Goal: Transaction & Acquisition: Download file/media

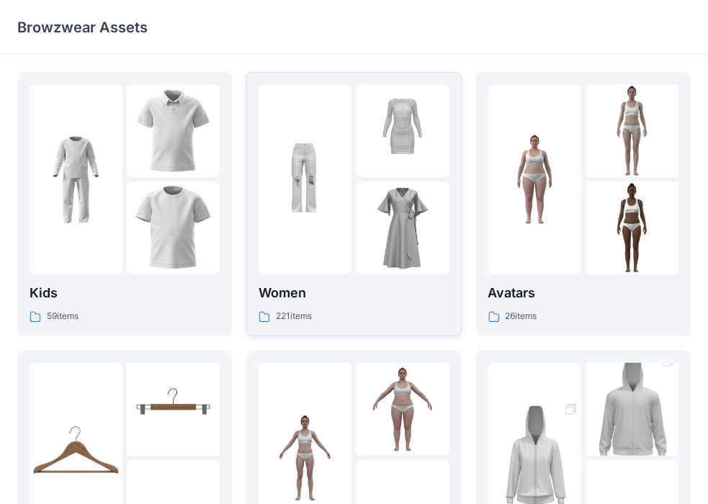
click at [334, 261] on div at bounding box center [305, 179] width 93 height 190
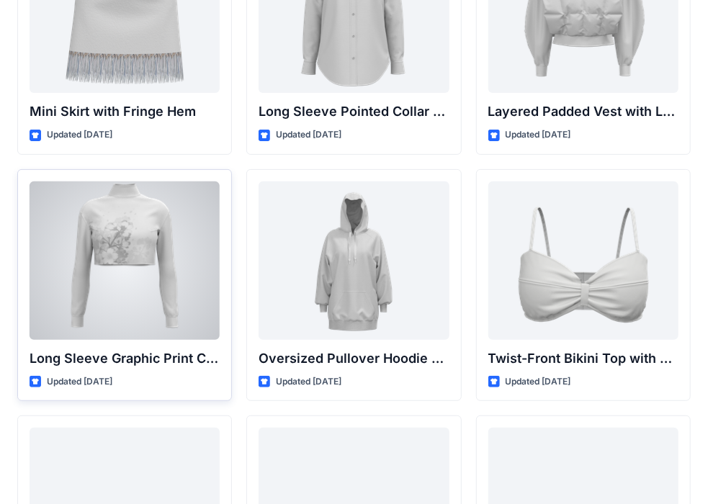
scroll to position [4363, 0]
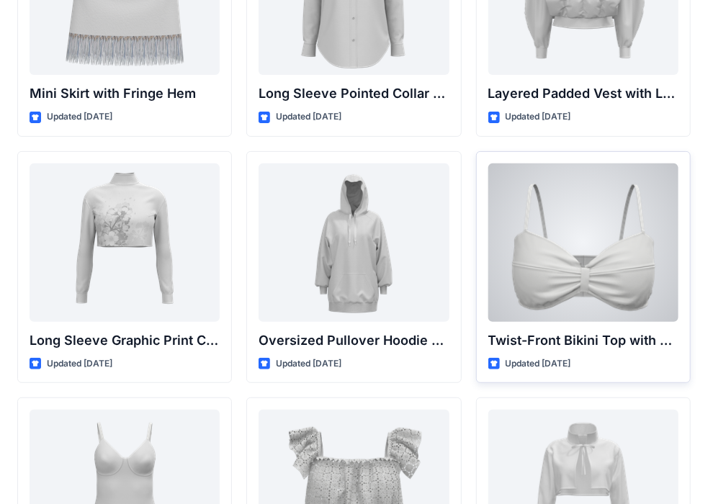
click at [593, 265] on div at bounding box center [584, 243] width 190 height 159
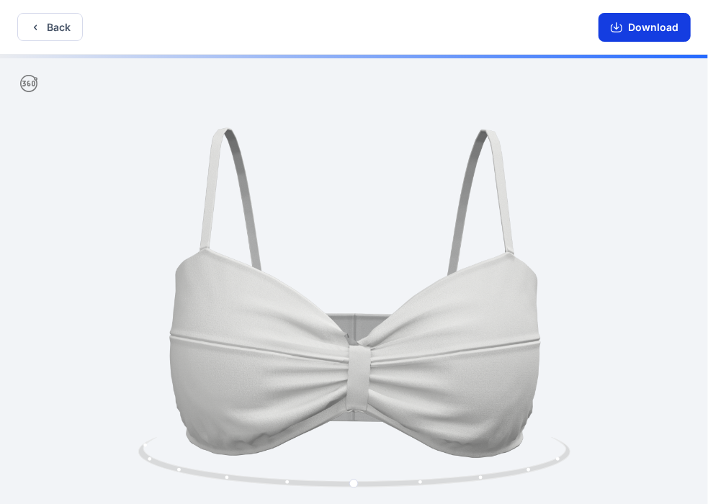
click at [626, 30] on button "Download" at bounding box center [645, 27] width 92 height 29
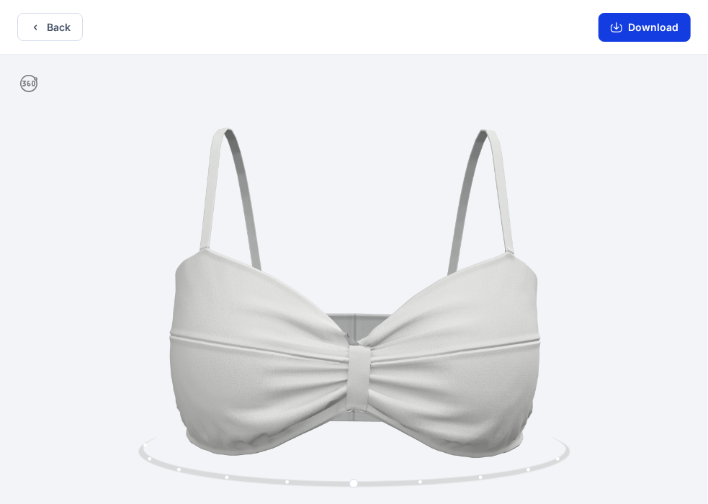
click at [628, 24] on button "Download" at bounding box center [645, 27] width 92 height 29
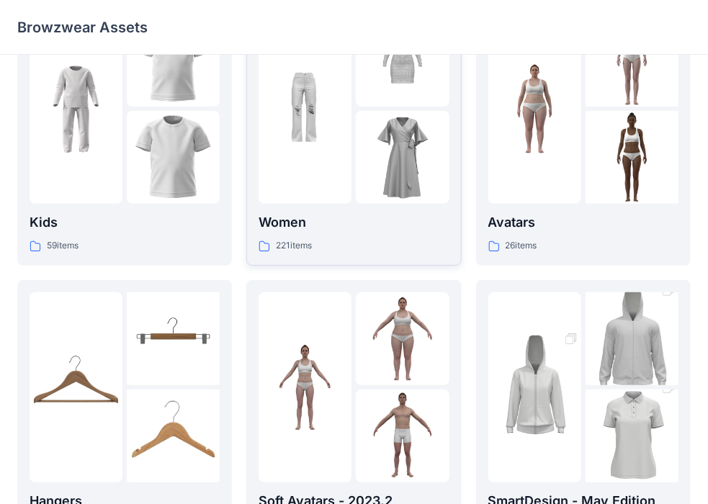
scroll to position [72, 0]
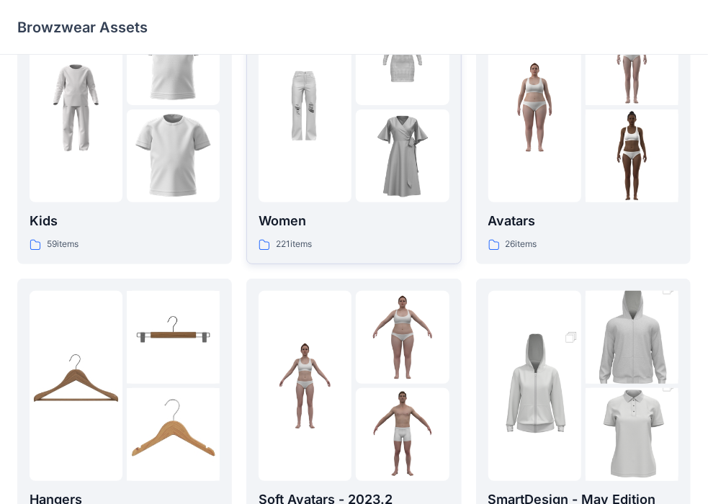
click at [331, 196] on div at bounding box center [305, 107] width 93 height 190
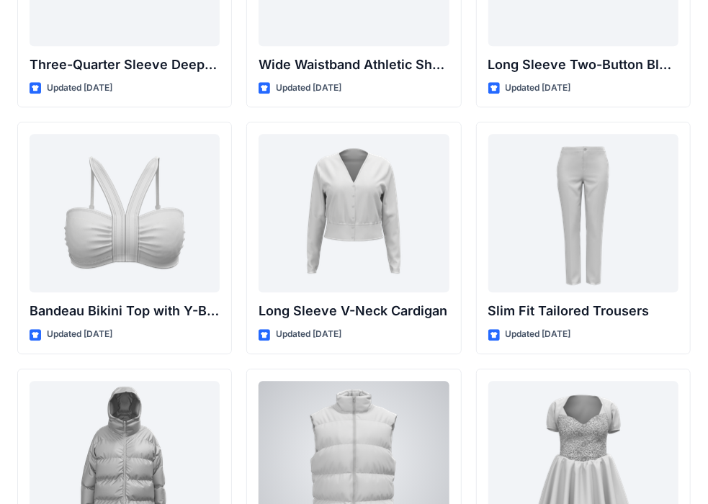
scroll to position [1546, 0]
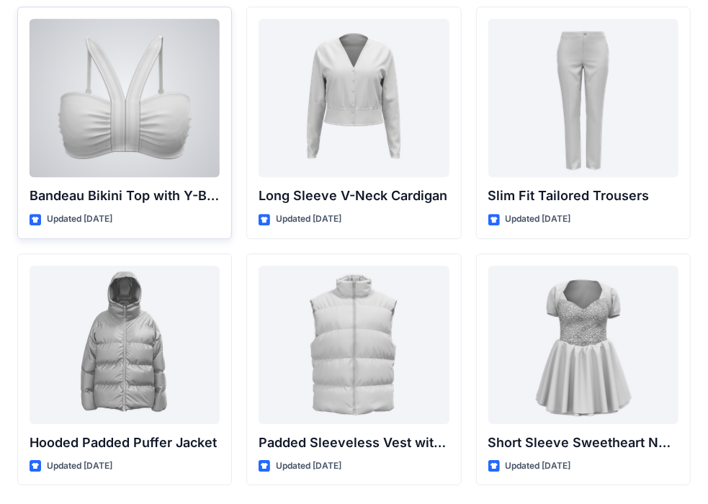
click at [64, 122] on div at bounding box center [125, 98] width 190 height 159
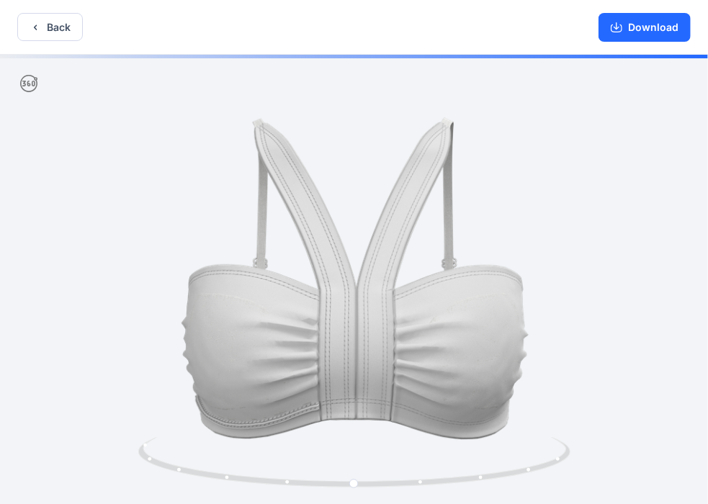
click at [654, 43] on div "Download" at bounding box center [644, 27] width 127 height 54
click at [652, 35] on button "Download" at bounding box center [645, 27] width 92 height 29
click at [654, 24] on button "Download" at bounding box center [645, 27] width 92 height 29
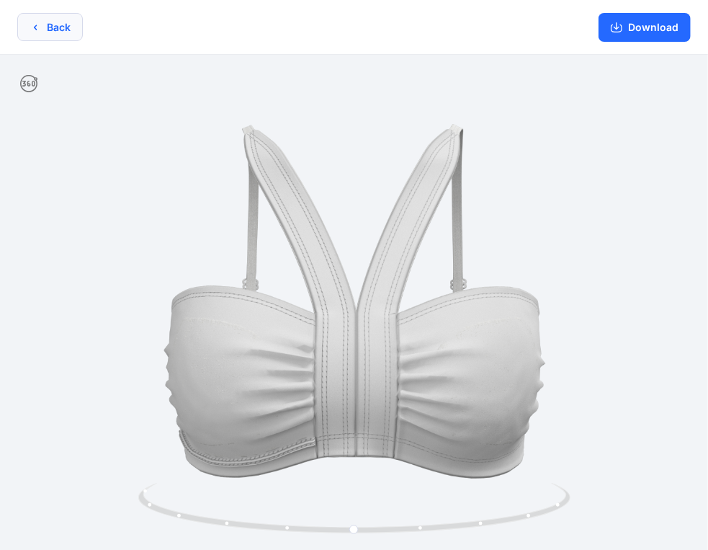
click at [59, 20] on button "Back" at bounding box center [50, 27] width 66 height 28
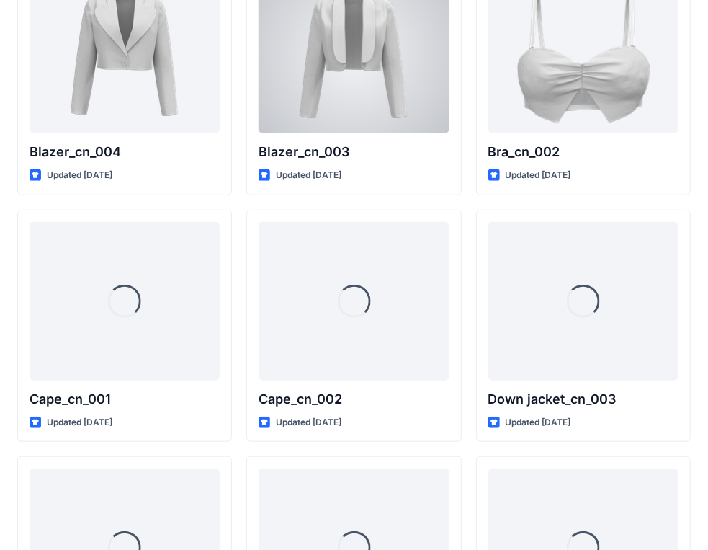
scroll to position [8750, 0]
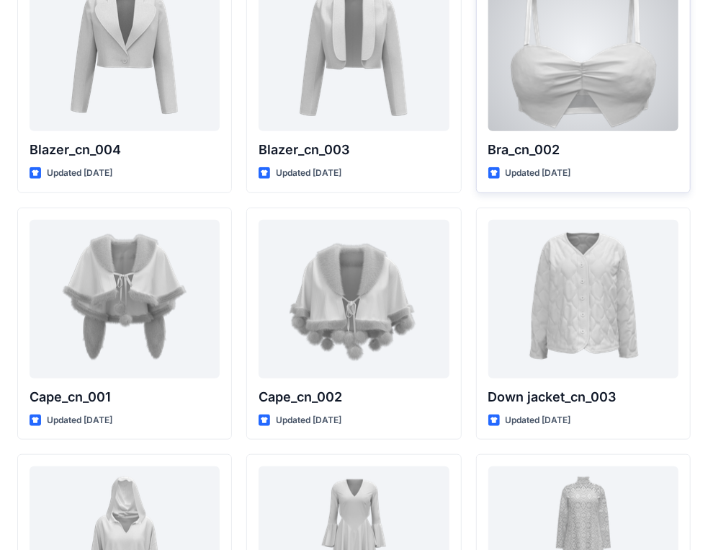
click at [587, 146] on p "Bra_cn_002" at bounding box center [584, 150] width 190 height 20
click at [597, 108] on div at bounding box center [584, 52] width 190 height 159
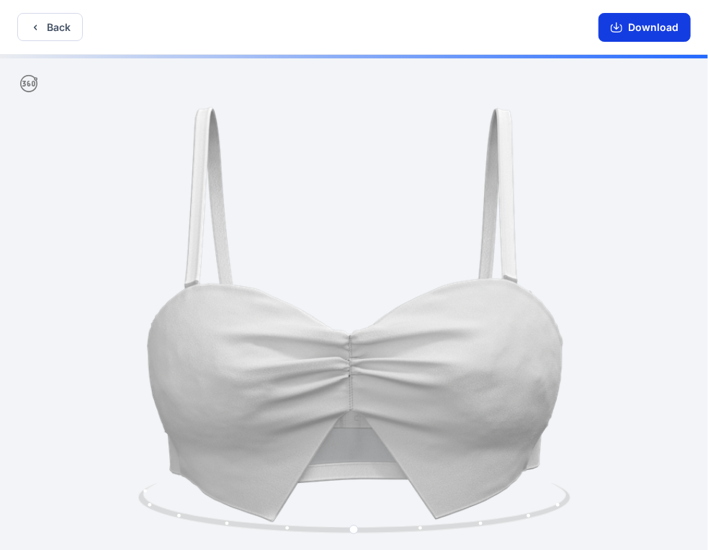
click at [646, 23] on button "Download" at bounding box center [645, 27] width 92 height 29
click at [35, 30] on icon "button" at bounding box center [36, 28] width 12 height 12
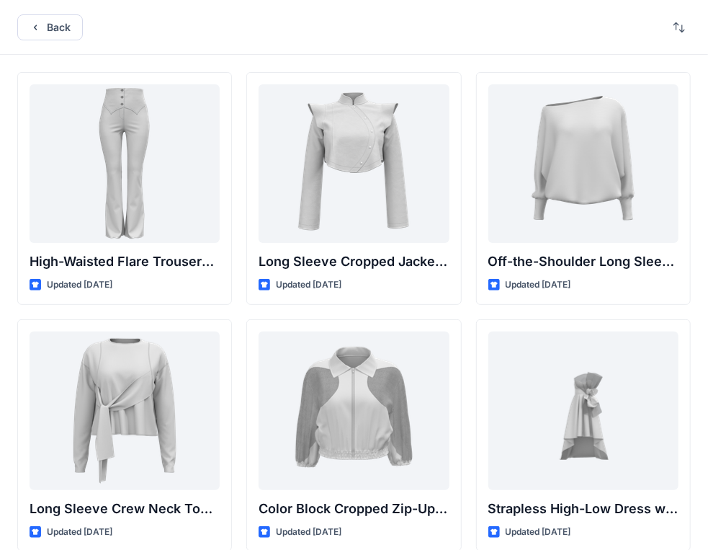
click at [12, 18] on div "Back" at bounding box center [354, 27] width 708 height 55
click at [19, 23] on button "Back" at bounding box center [50, 27] width 66 height 26
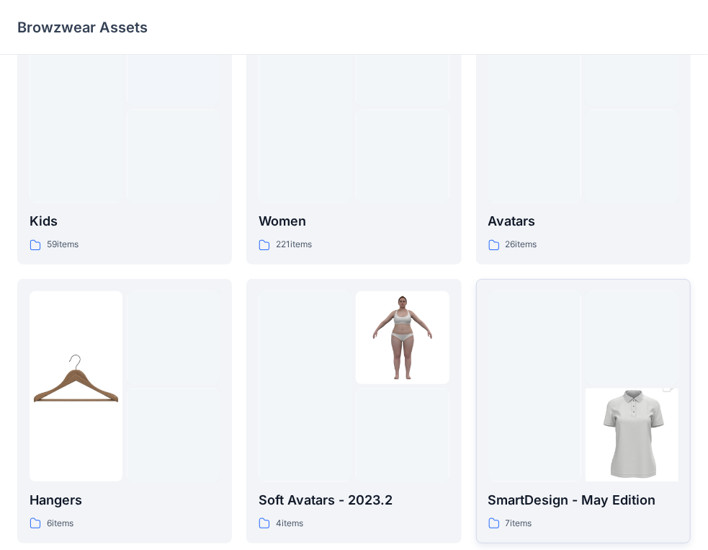
scroll to position [360, 0]
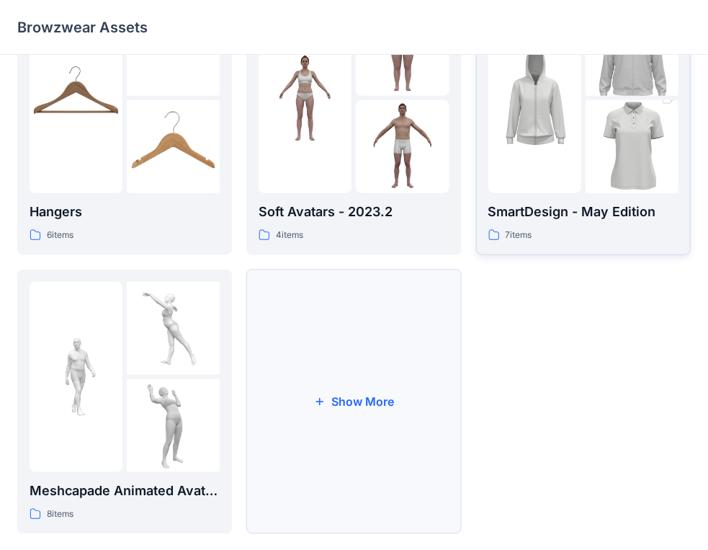
click at [422, 342] on button "Show More" at bounding box center [353, 401] width 215 height 264
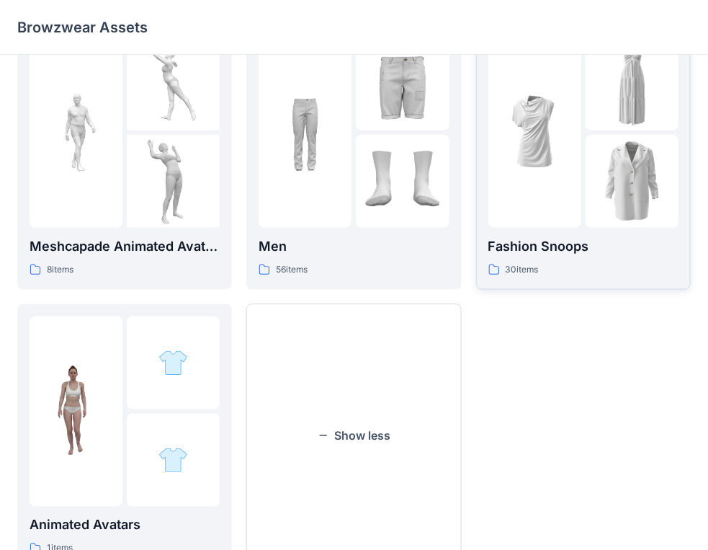
scroll to position [663, 0]
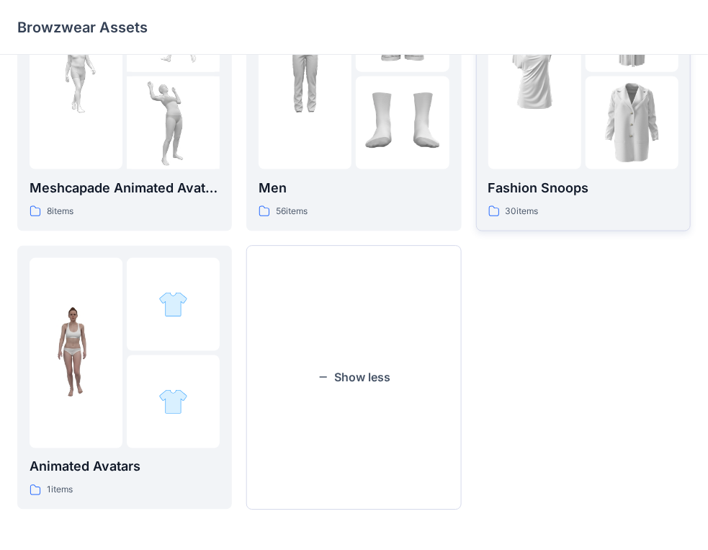
click at [587, 151] on img at bounding box center [632, 122] width 93 height 93
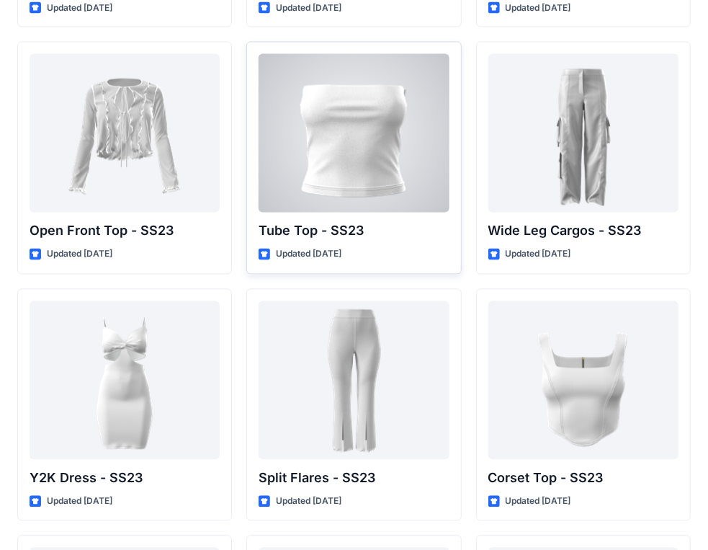
scroll to position [996, 0]
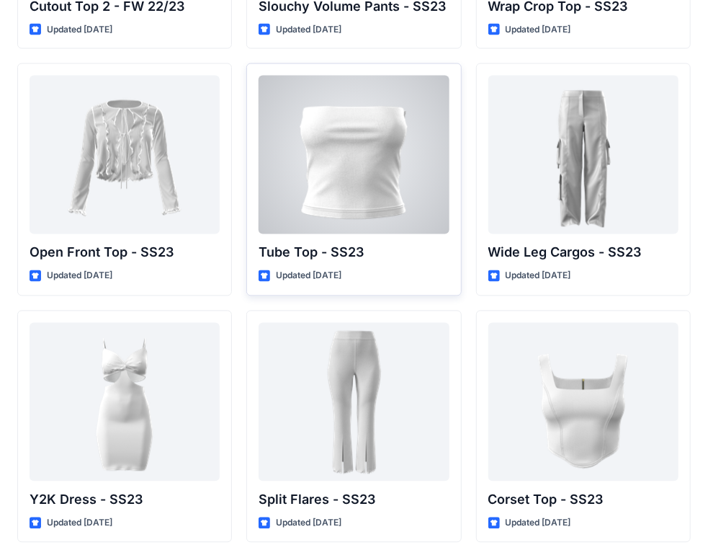
click at [406, 154] on div at bounding box center [354, 155] width 190 height 159
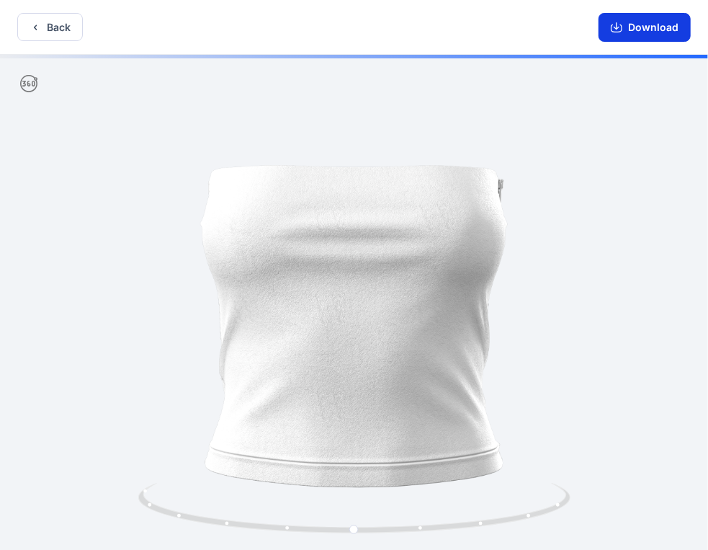
click at [666, 29] on button "Download" at bounding box center [645, 27] width 92 height 29
click at [566, 222] on div at bounding box center [354, 304] width 708 height 498
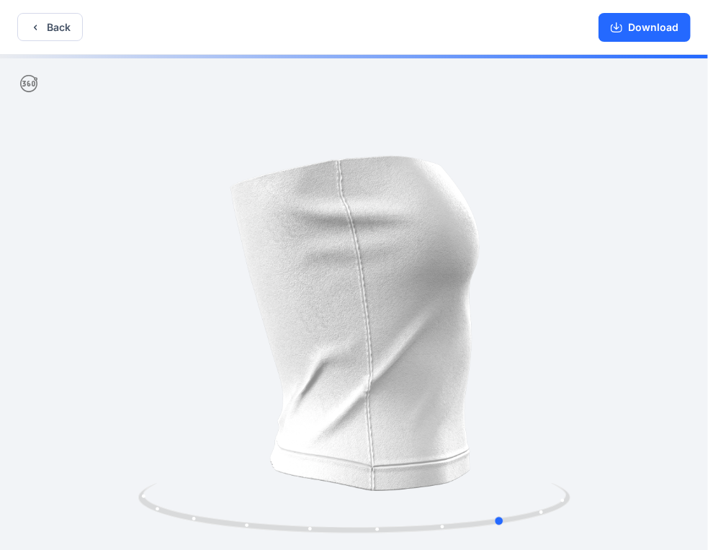
drag, startPoint x: 566, startPoint y: 222, endPoint x: 285, endPoint y: 212, distance: 281.9
click at [285, 212] on div at bounding box center [354, 304] width 708 height 498
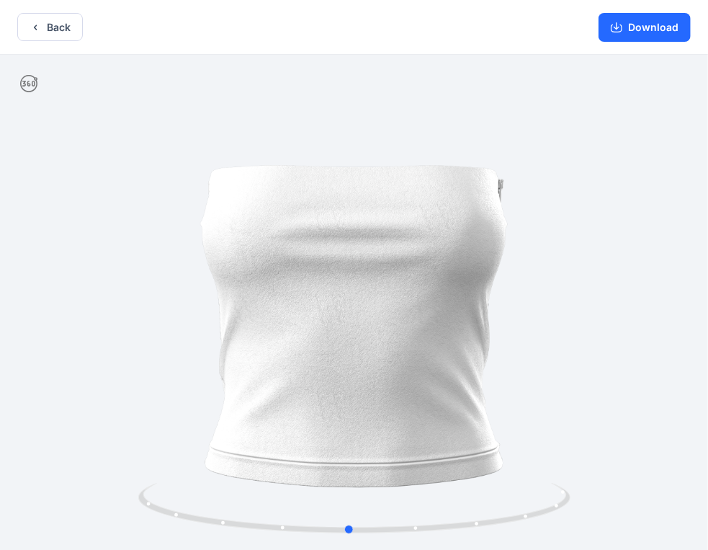
drag, startPoint x: 357, startPoint y: 197, endPoint x: 269, endPoint y: 172, distance: 91.3
click at [236, 192] on div at bounding box center [354, 304] width 708 height 498
click at [635, 30] on button "Download" at bounding box center [645, 27] width 92 height 29
